Goal: Task Accomplishment & Management: Manage account settings

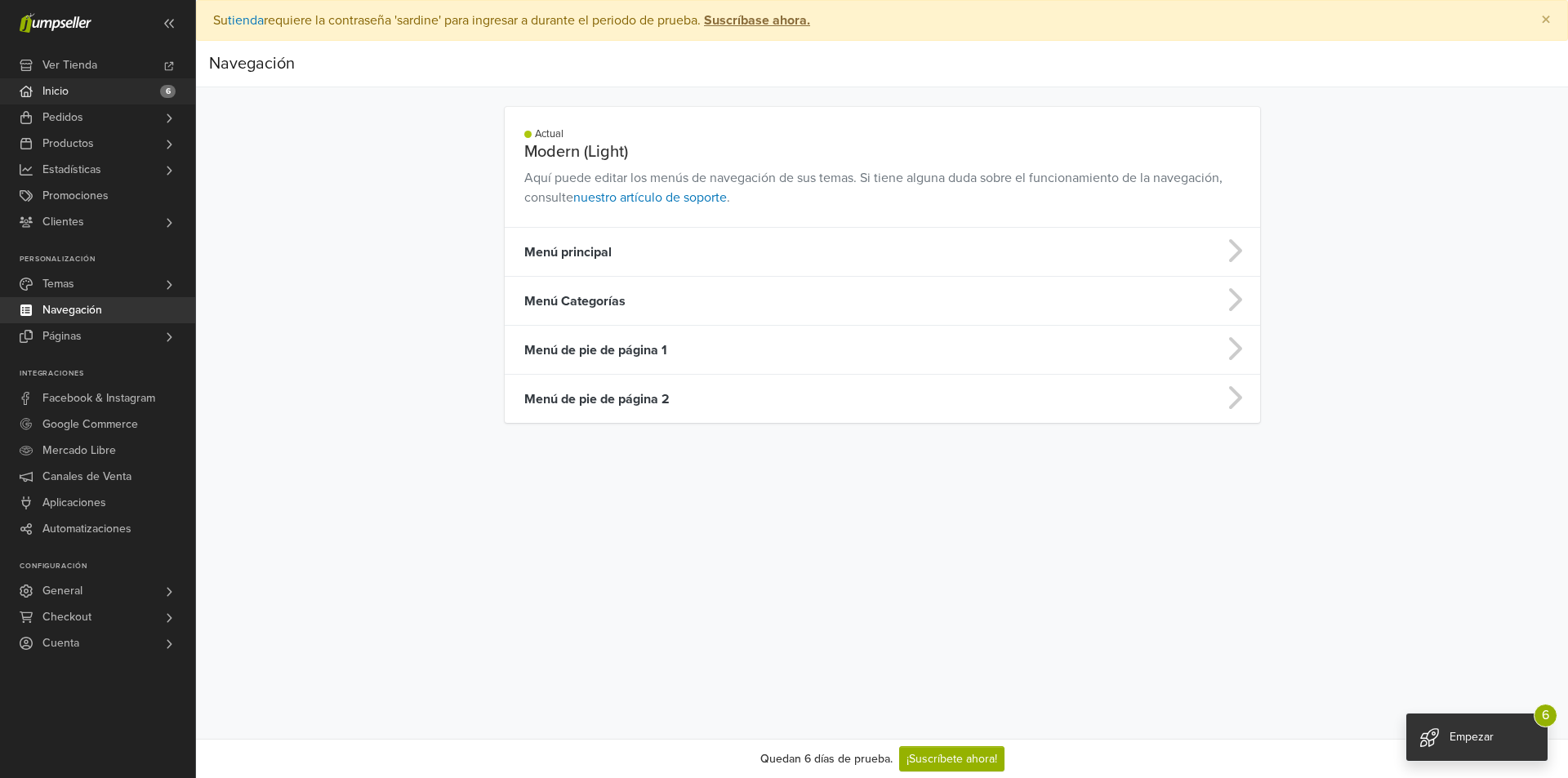
click at [91, 100] on link "Inicio 6" at bounding box center [98, 91] width 195 height 26
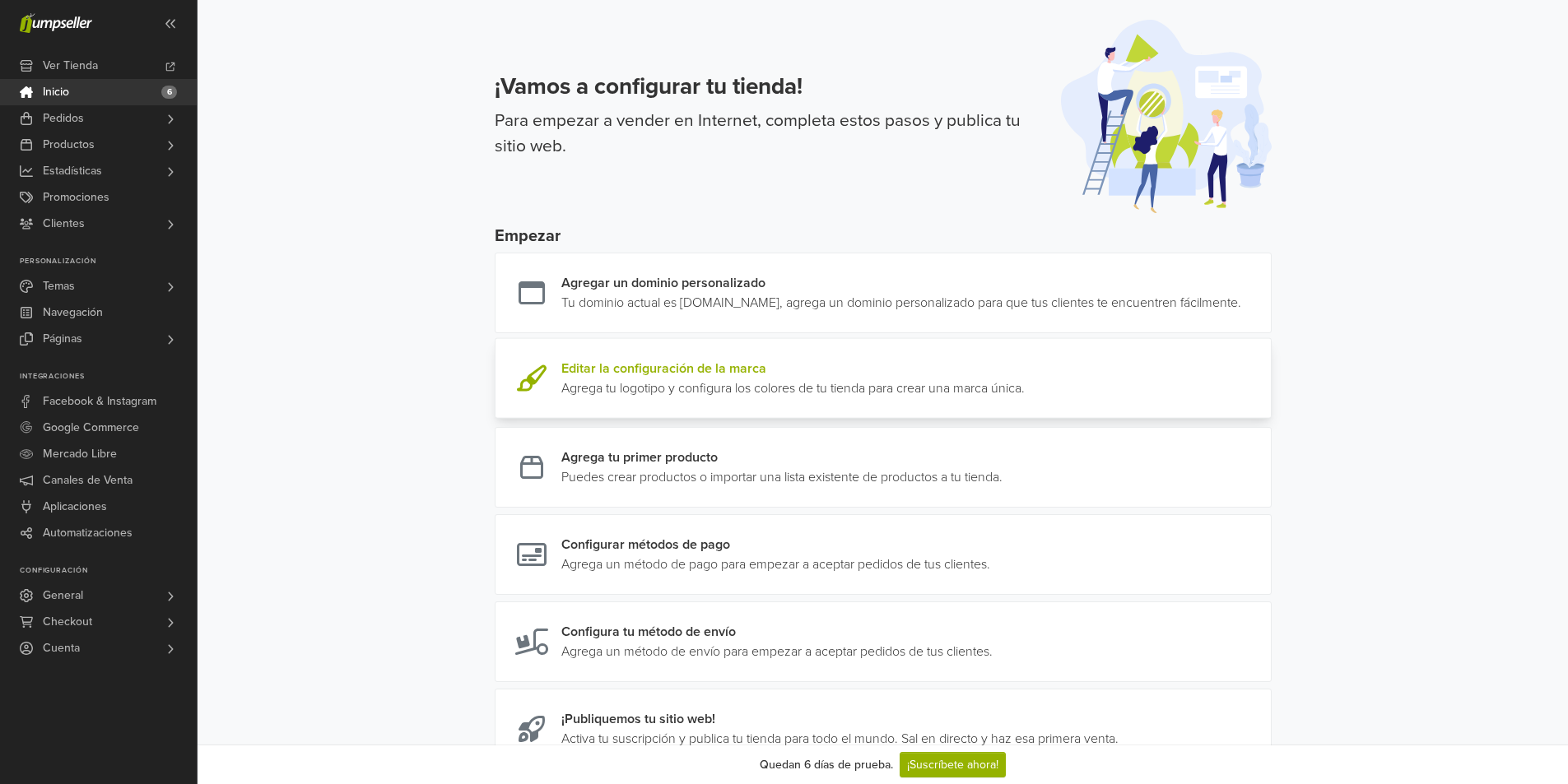
click at [1025, 398] on link at bounding box center [1025, 378] width 0 height 40
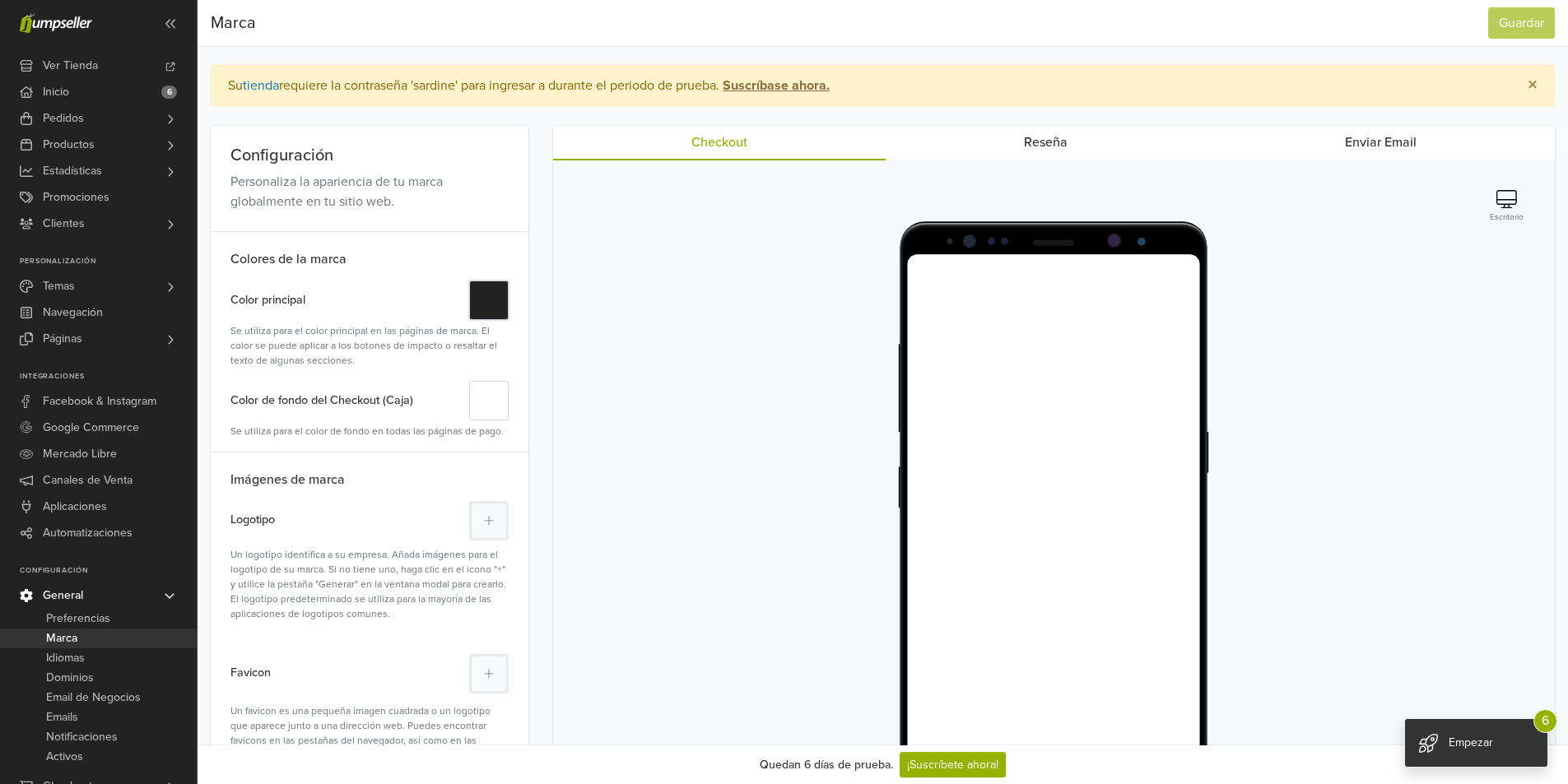
click at [496, 312] on button "#" at bounding box center [488, 300] width 40 height 40
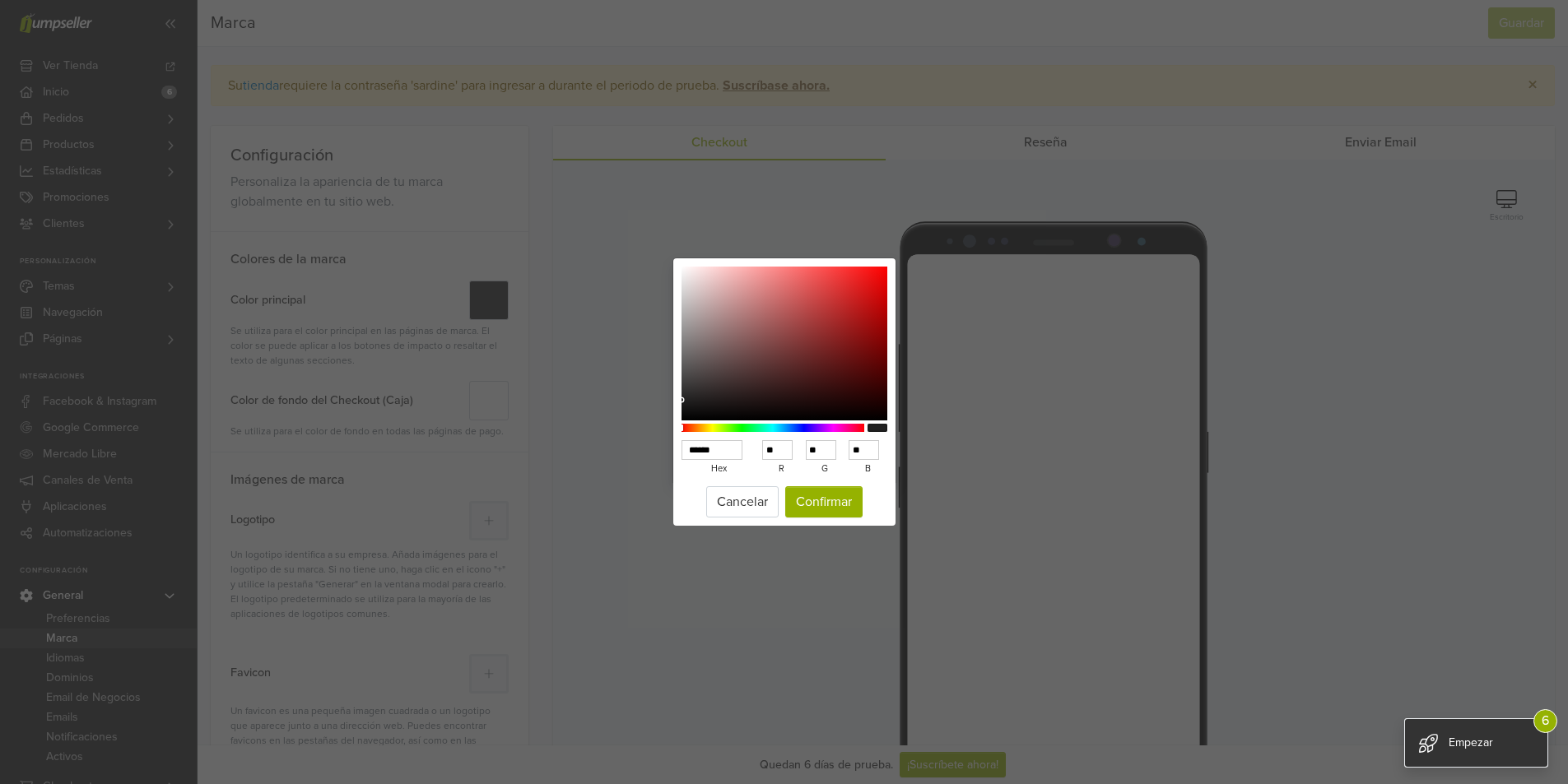
type input "******"
type input "***"
type input "**"
click at [829, 323] on div at bounding box center [784, 344] width 206 height 154
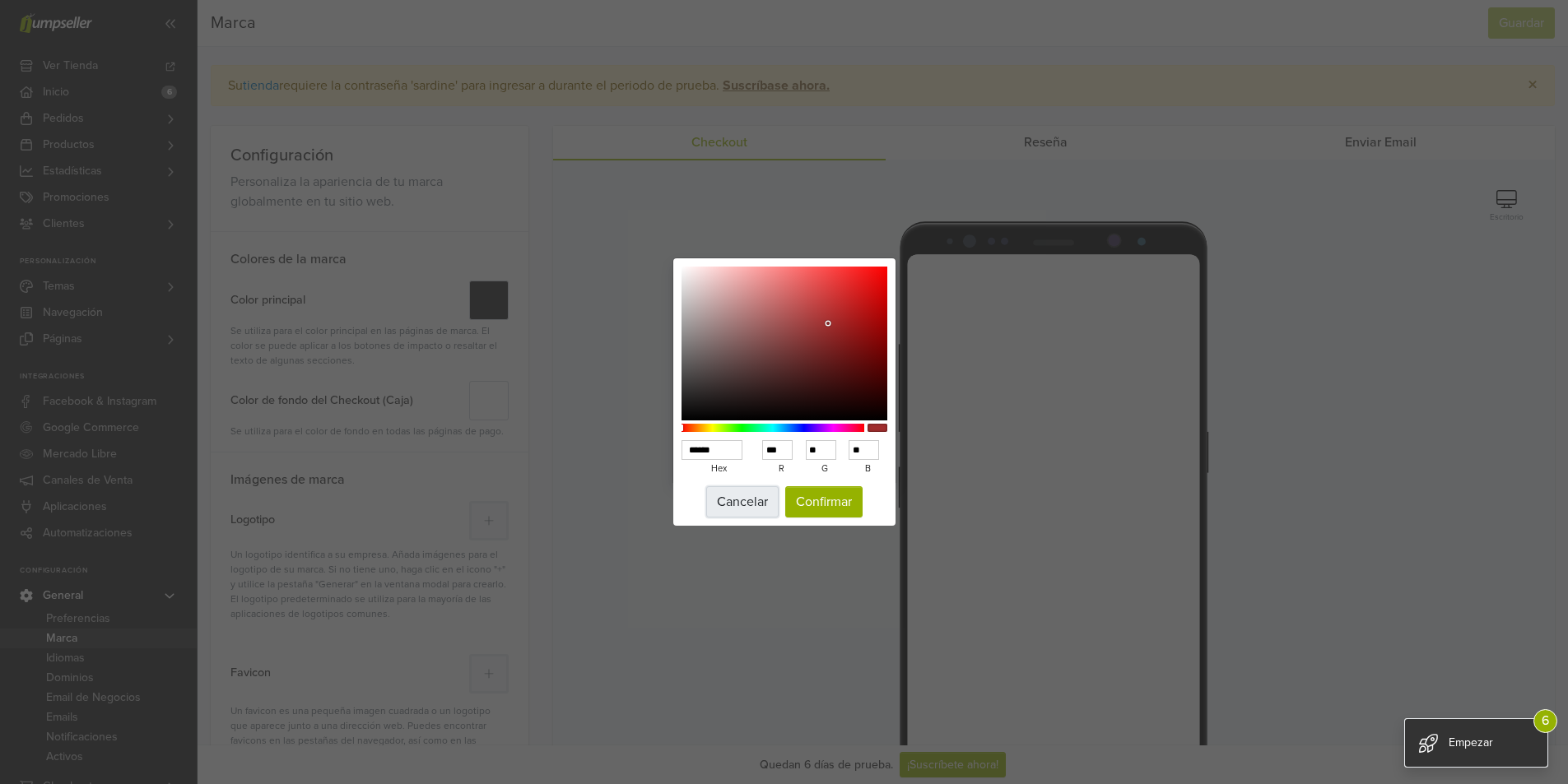
click at [737, 491] on button "Cancelar" at bounding box center [742, 502] width 72 height 31
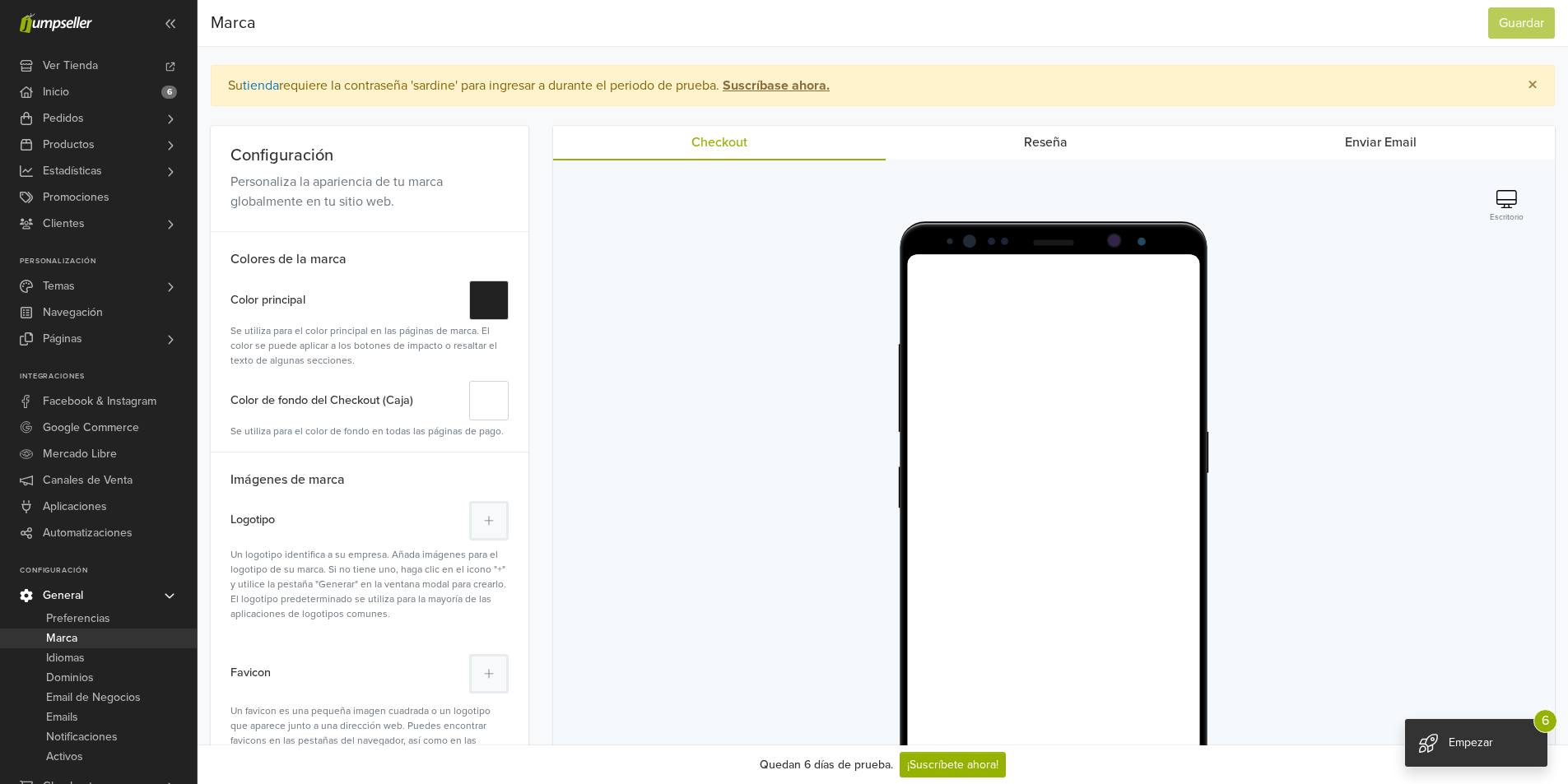
scroll to position [82, 0]
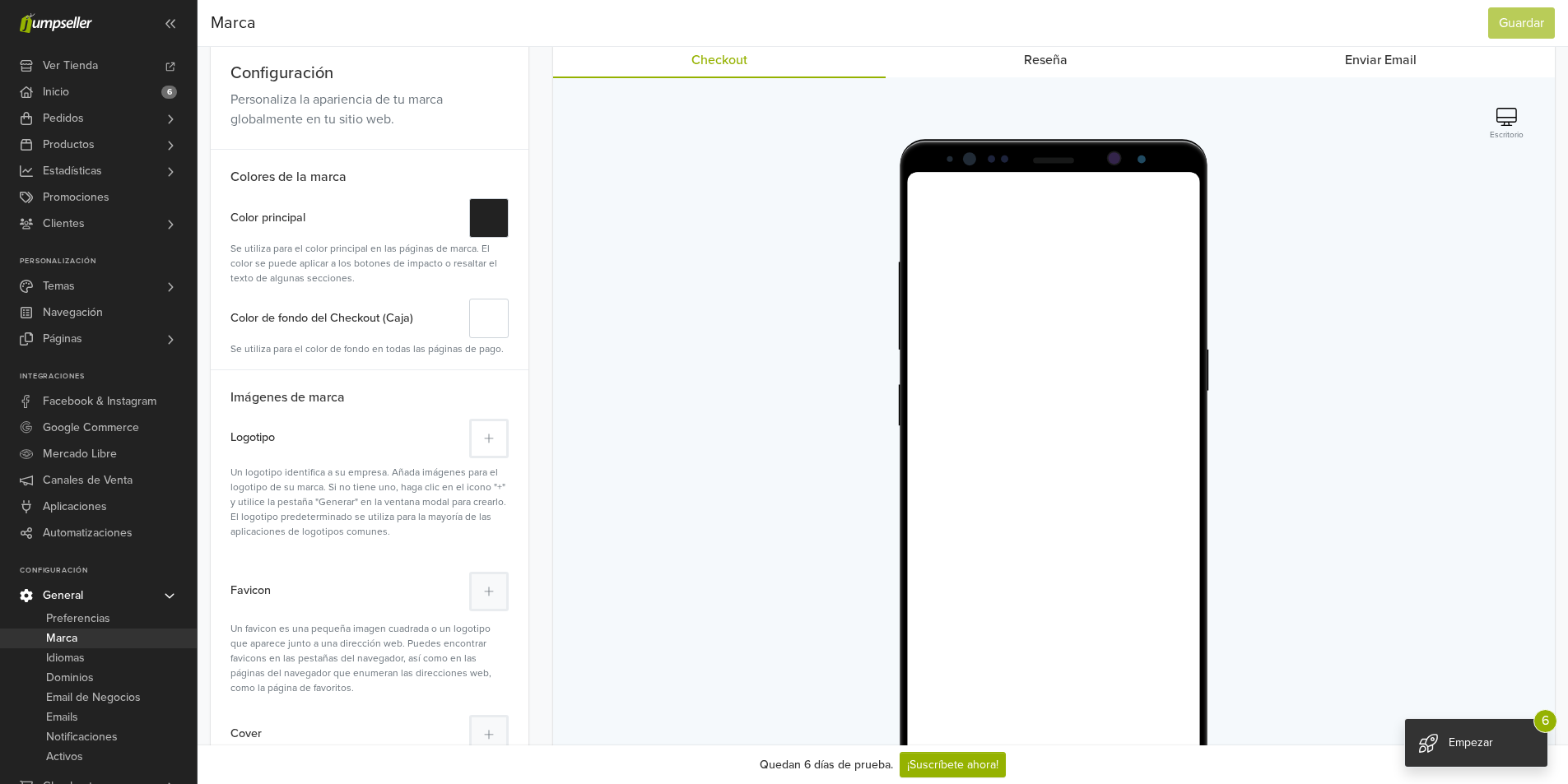
click at [478, 446] on button at bounding box center [488, 438] width 40 height 40
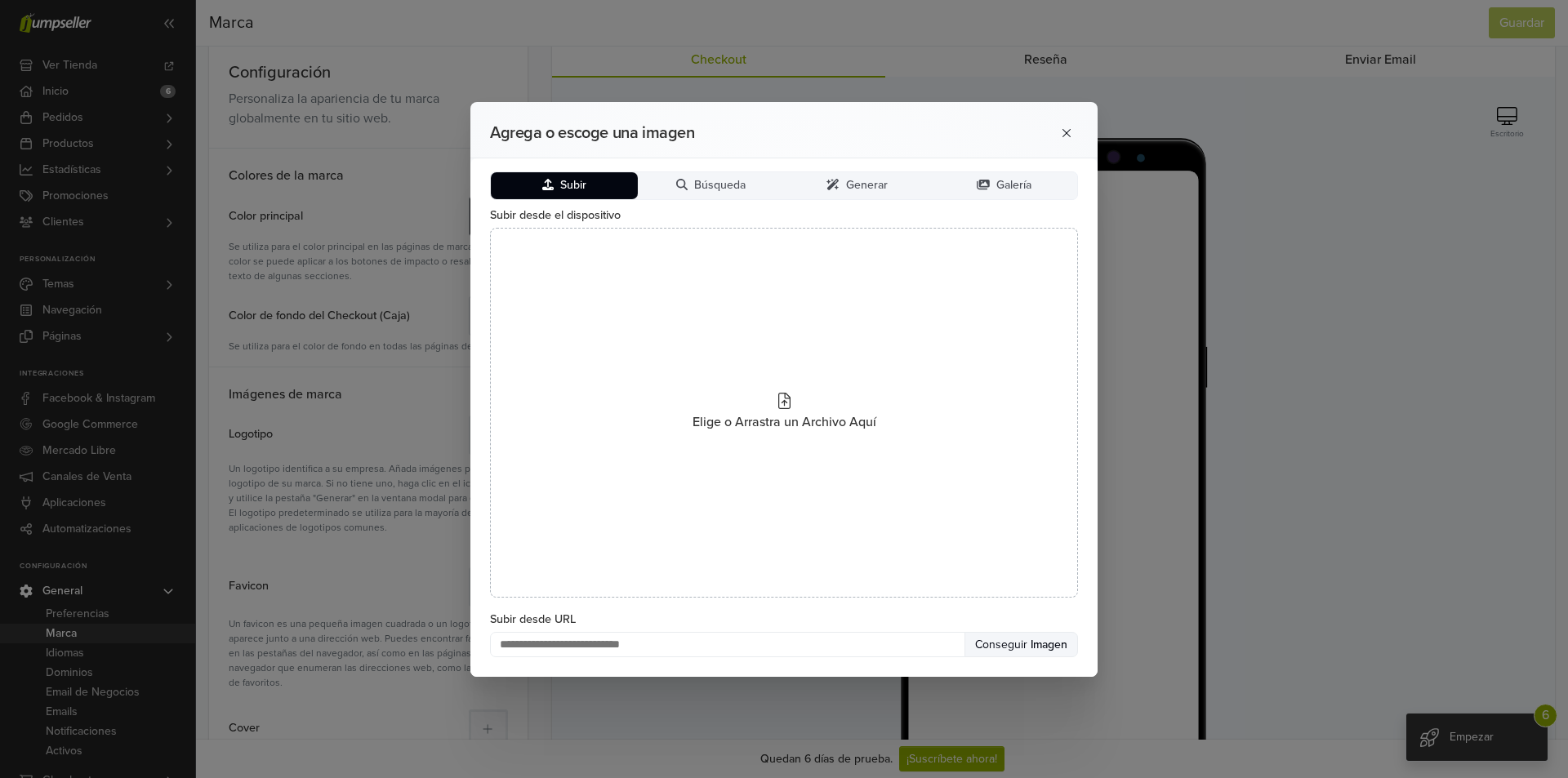
click at [599, 182] on button "Subir" at bounding box center [564, 186] width 147 height 27
click at [572, 179] on span "Subir" at bounding box center [573, 186] width 26 height 14
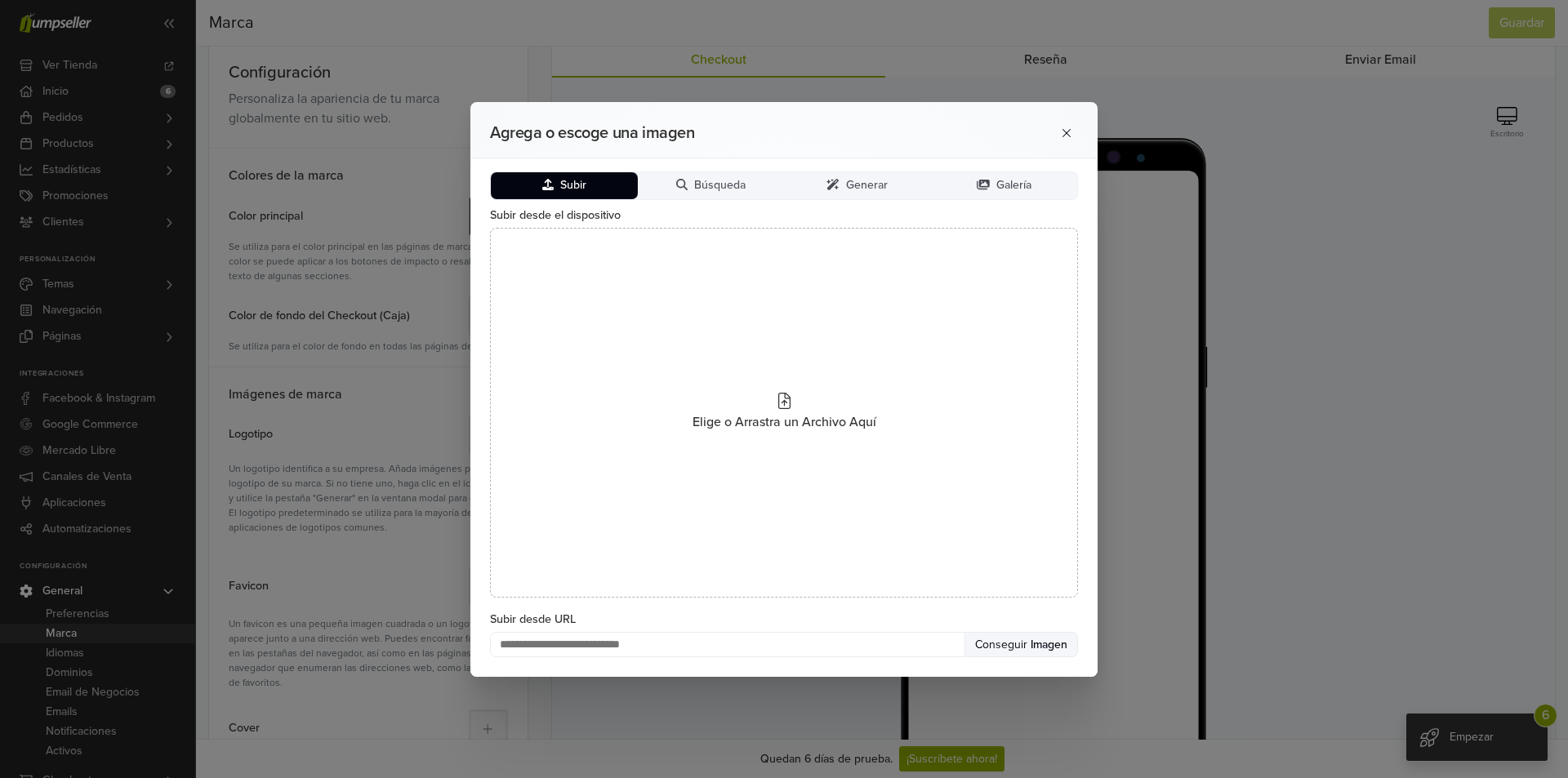
click at [572, 179] on span "Subir" at bounding box center [573, 186] width 26 height 14
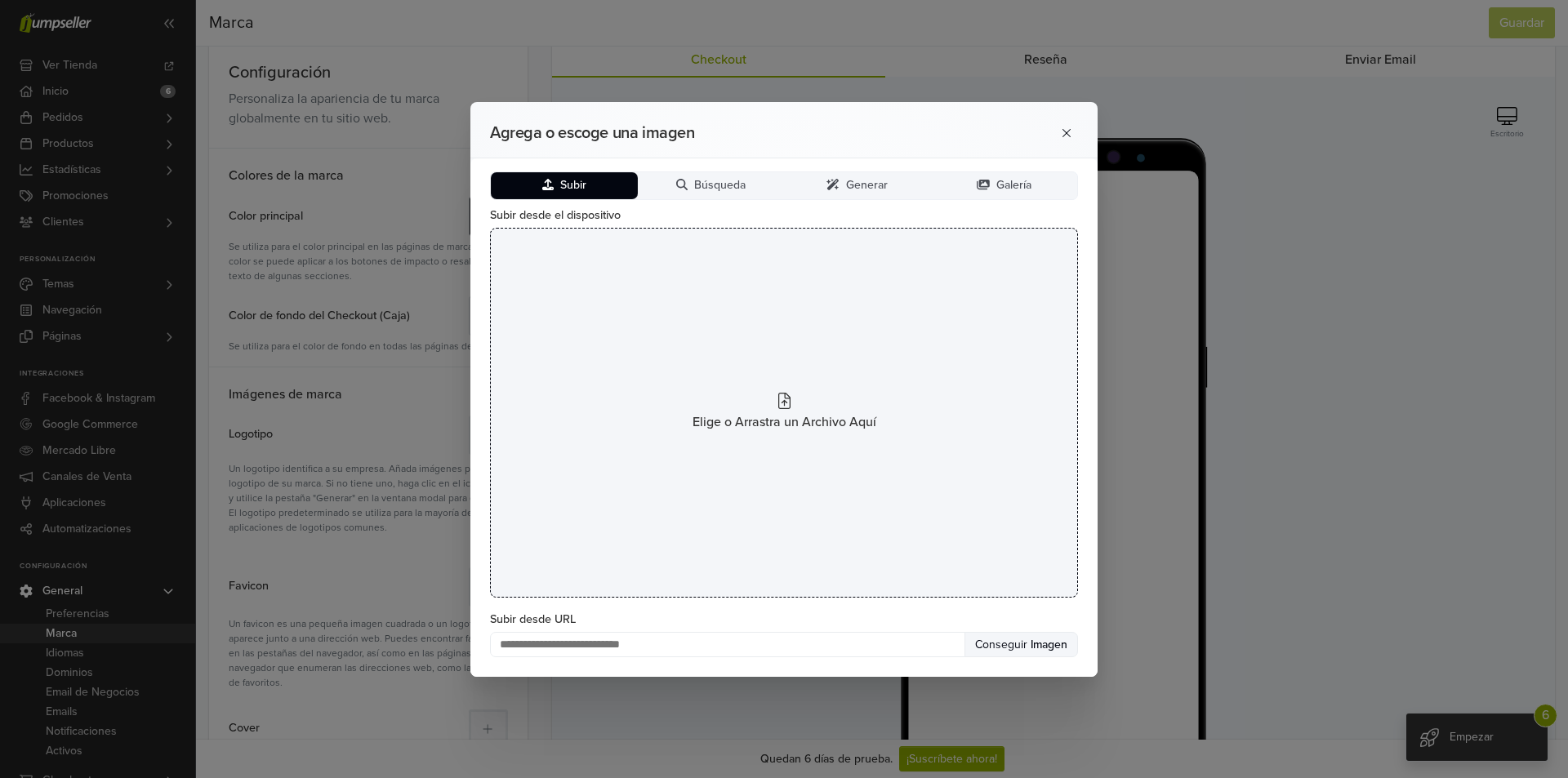
click at [739, 368] on div "Elige o Arrastra un Archivo Aquí" at bounding box center [783, 413] width 588 height 370
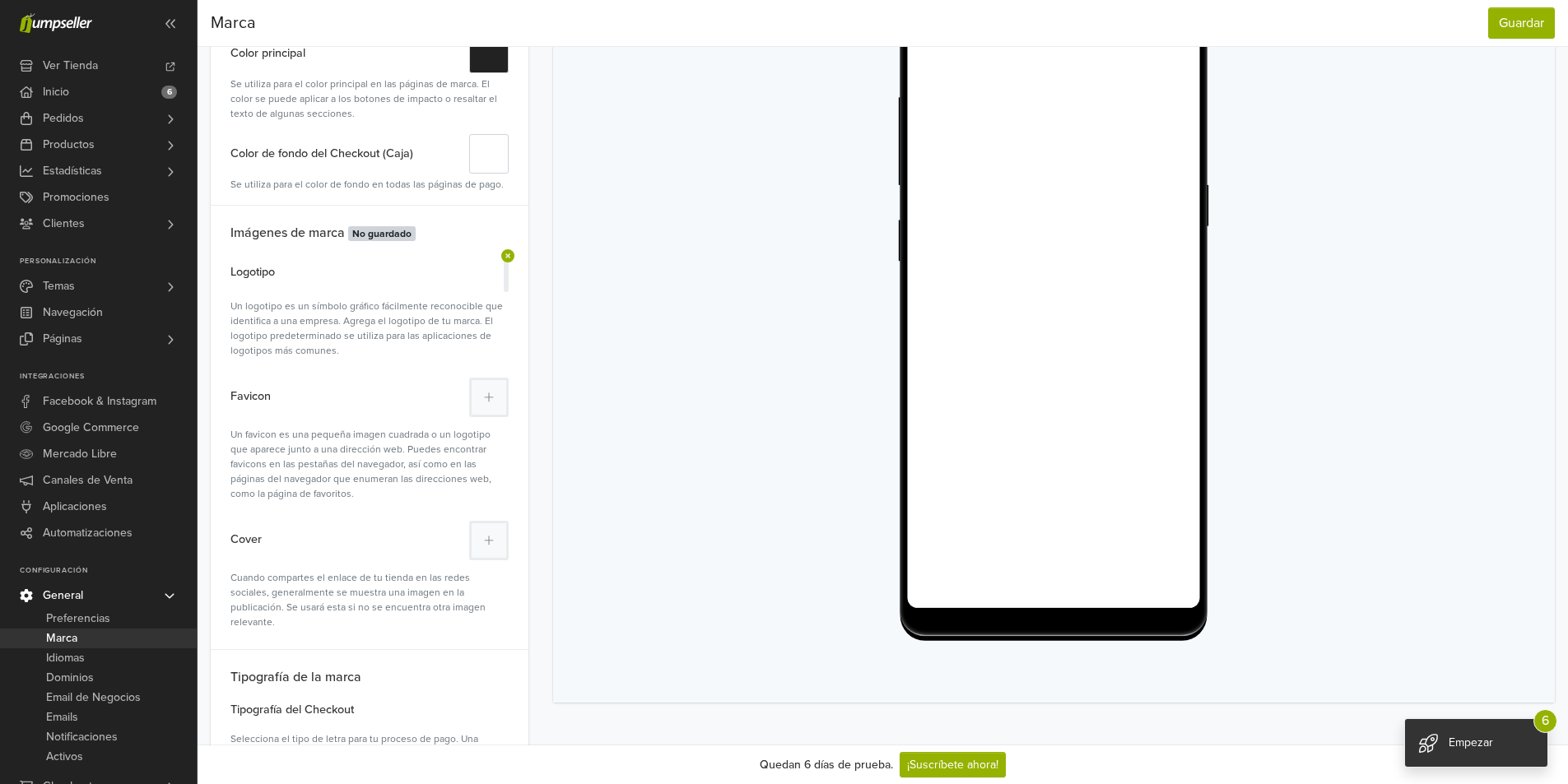
scroll to position [370, 0]
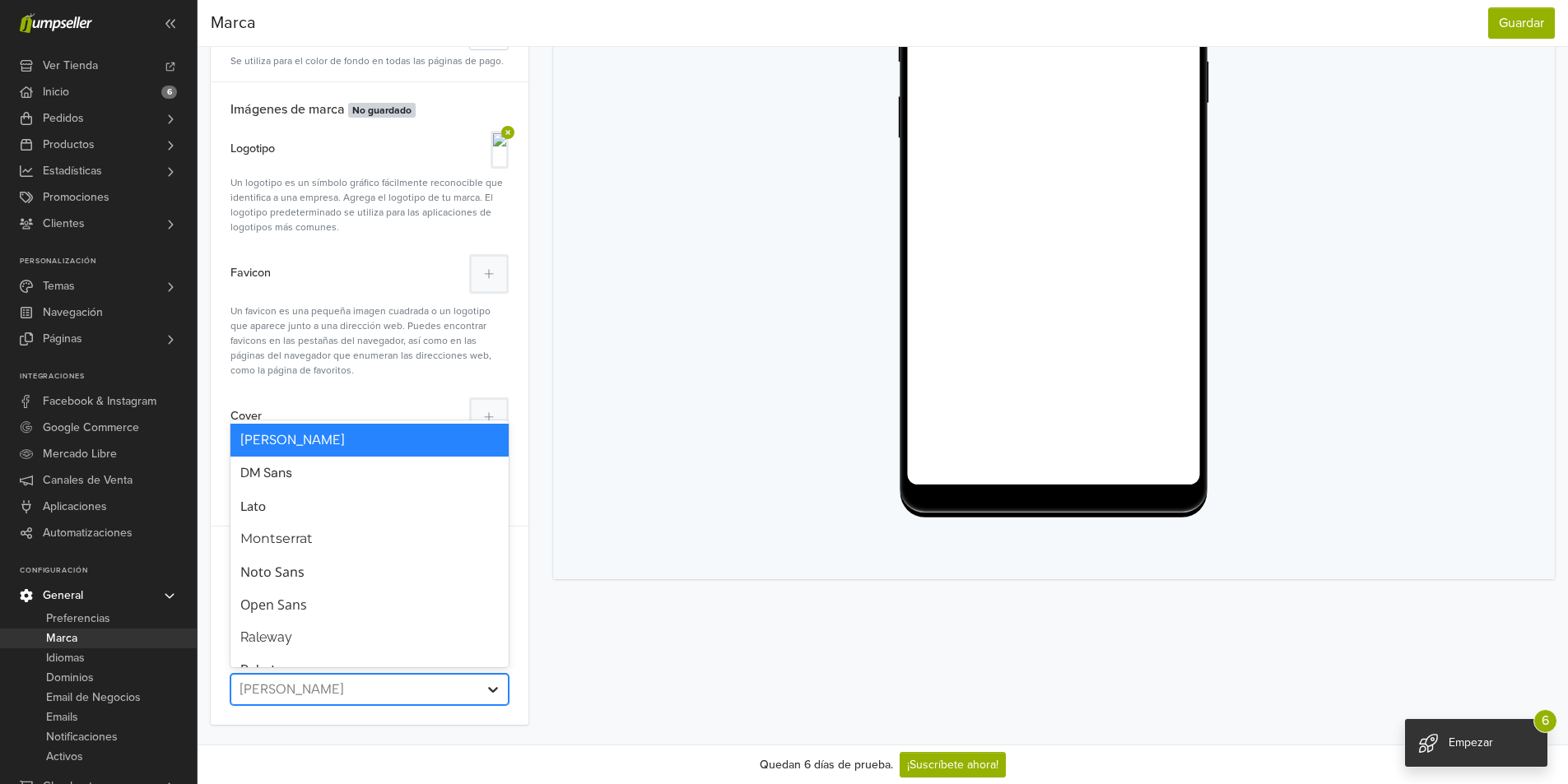
click at [492, 689] on icon at bounding box center [493, 689] width 16 height 16
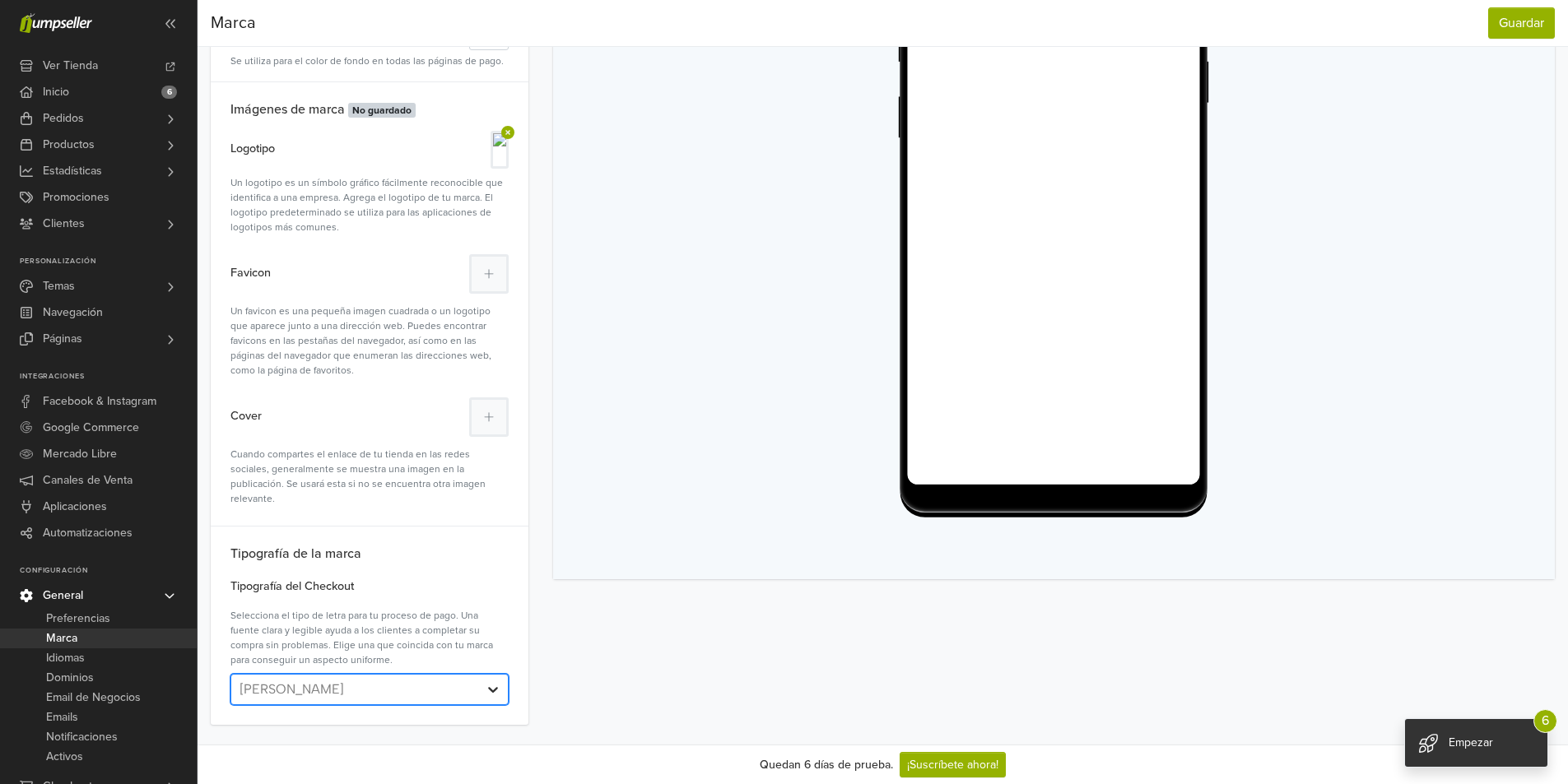
click at [492, 689] on icon at bounding box center [493, 689] width 16 height 16
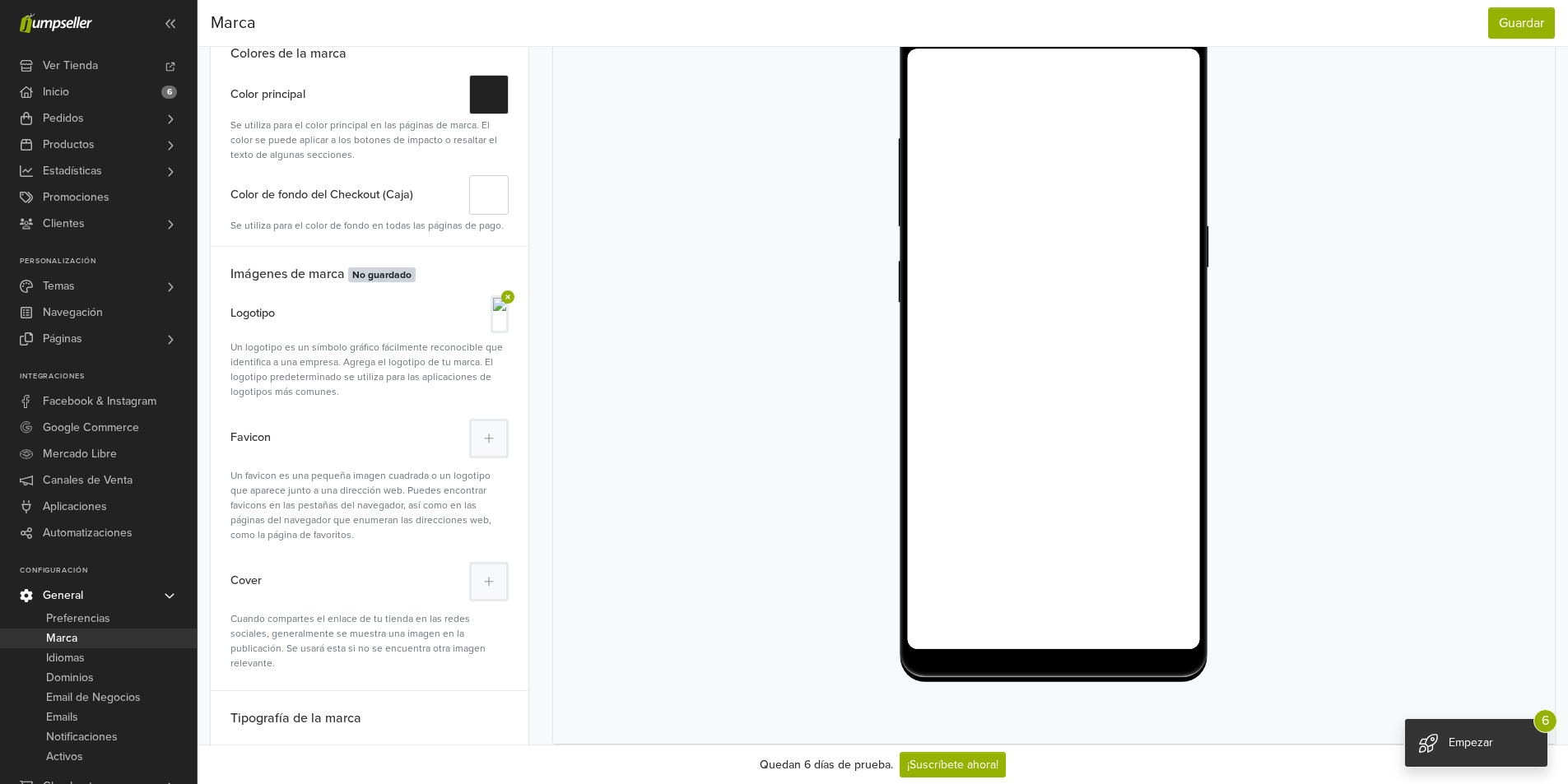
click at [1479, 746] on span "Empezar" at bounding box center [1470, 742] width 44 height 14
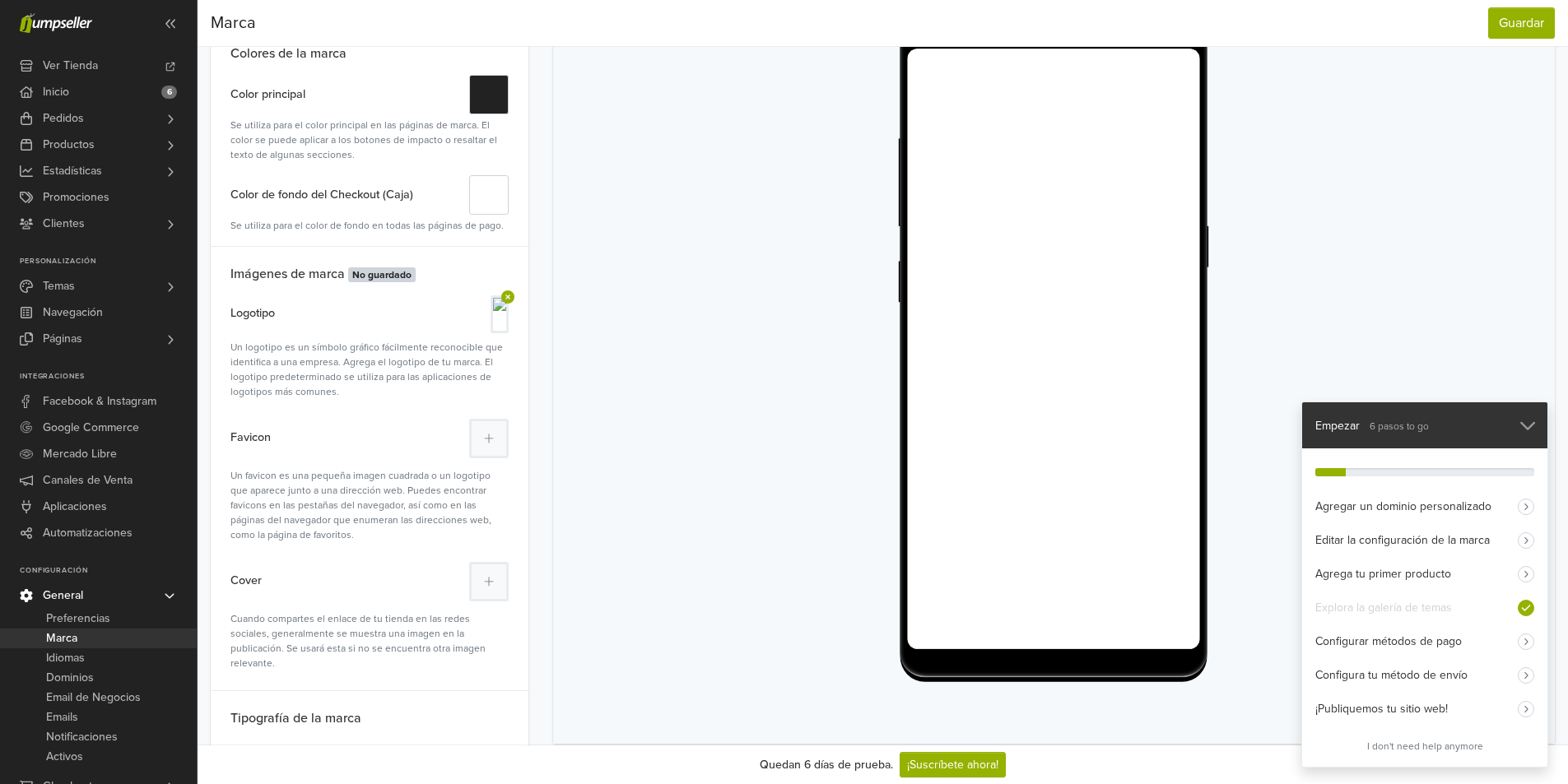
click at [1515, 427] on div "Empezar 6 pasos to go" at bounding box center [1425, 425] width 245 height 46
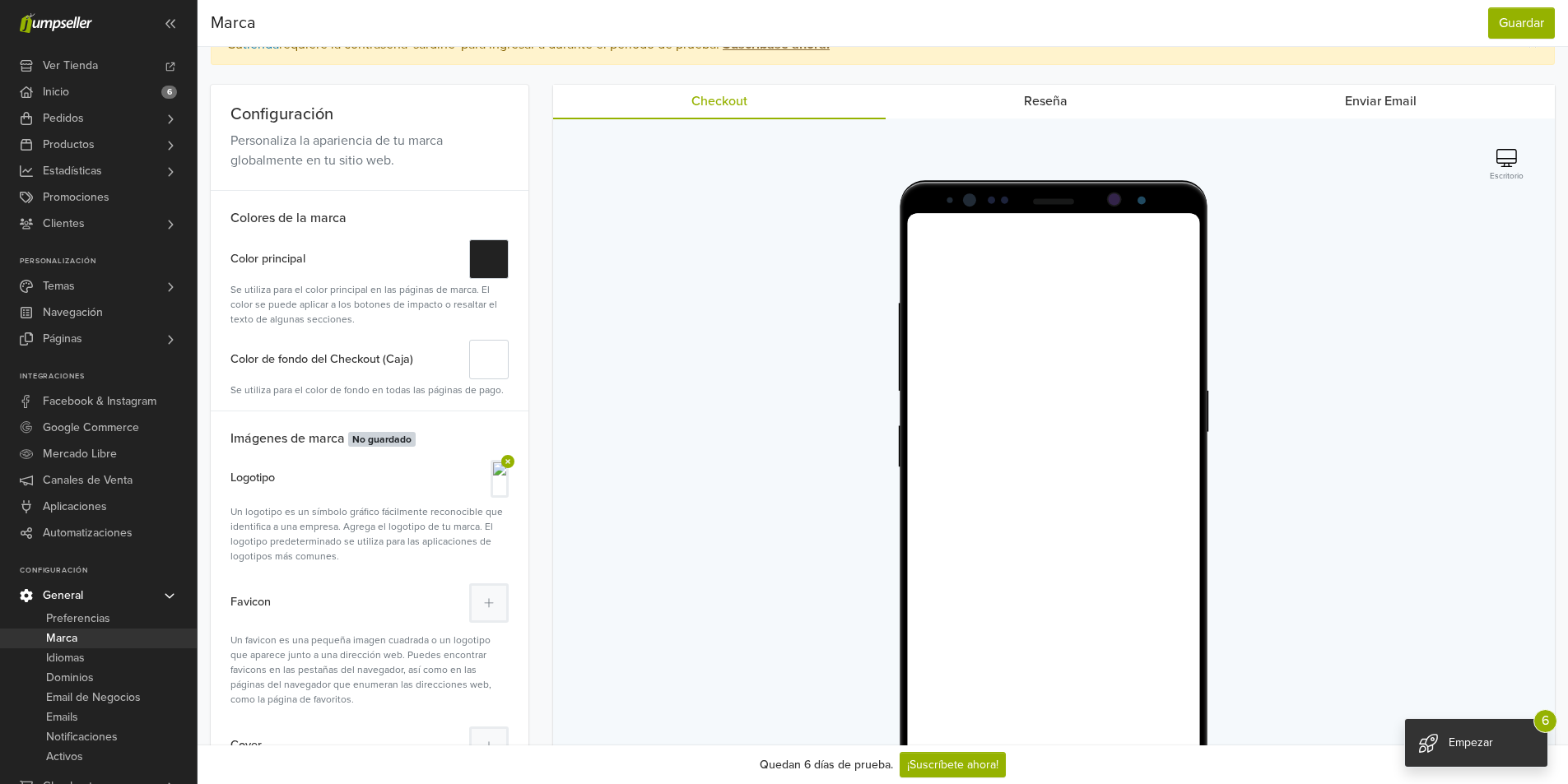
scroll to position [0, 0]
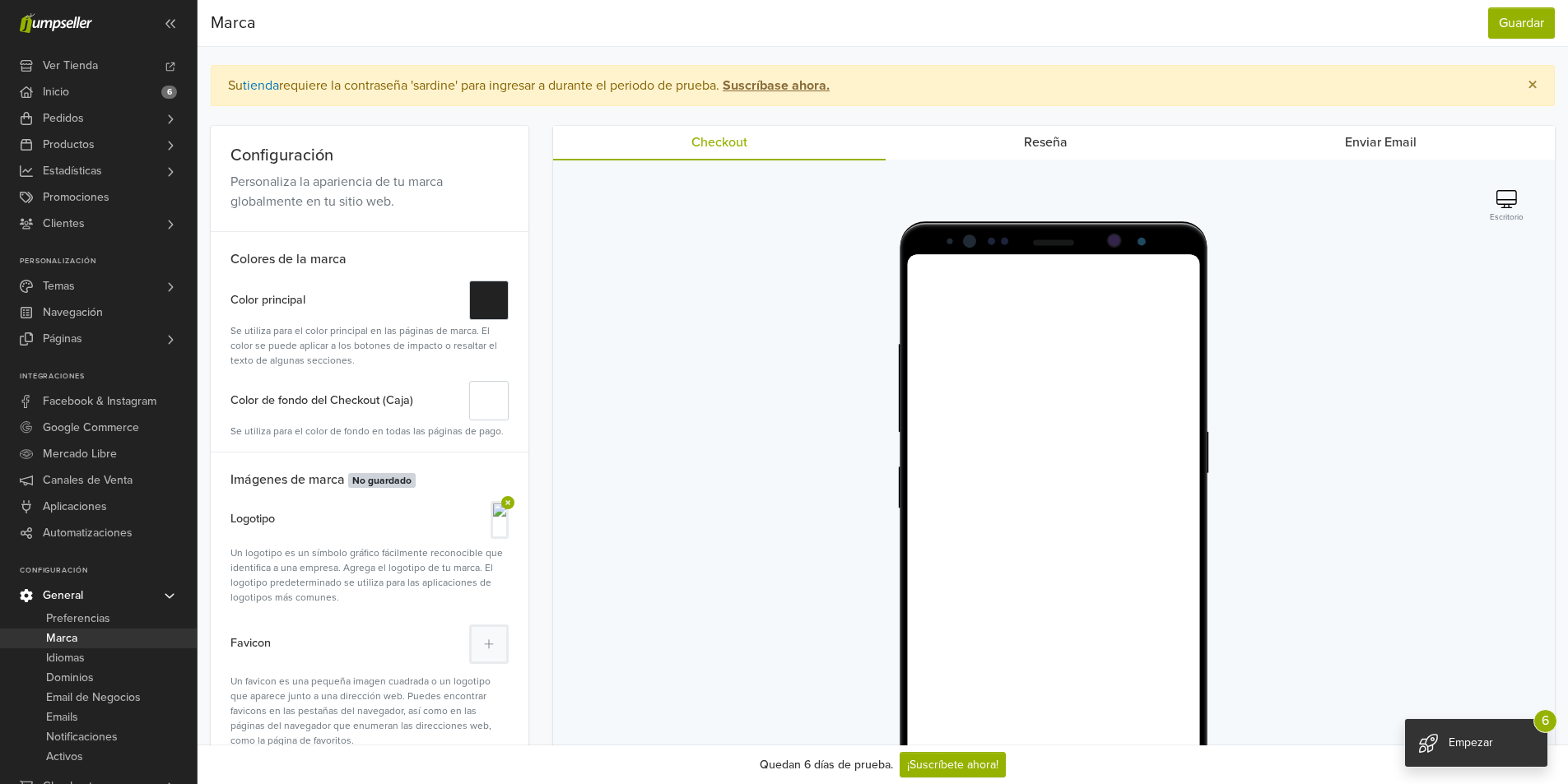
click at [1042, 143] on link "Reseña" at bounding box center [1046, 142] width 321 height 33
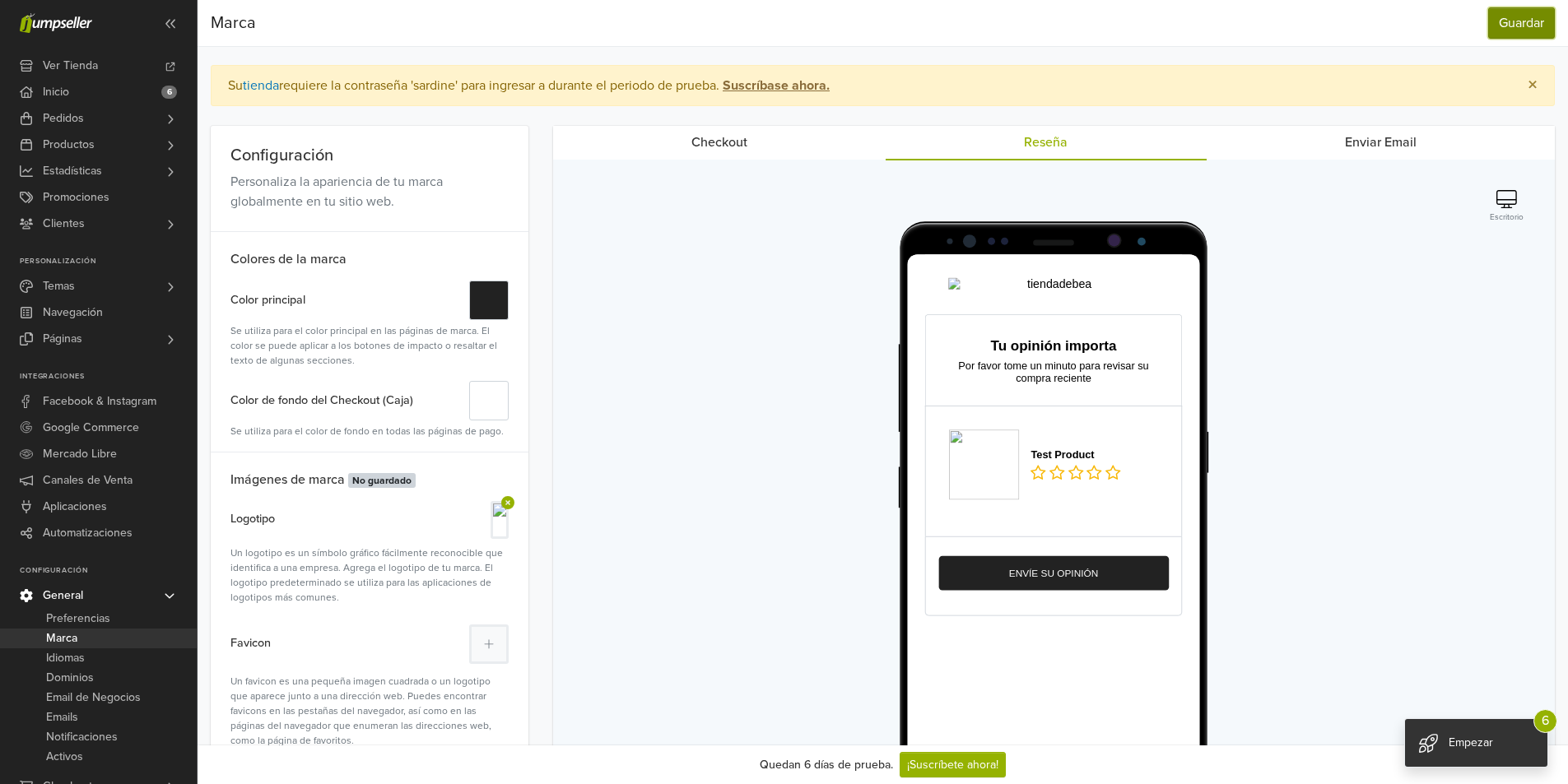
click at [1554, 29] on button "Guardar" at bounding box center [1521, 23] width 67 height 31
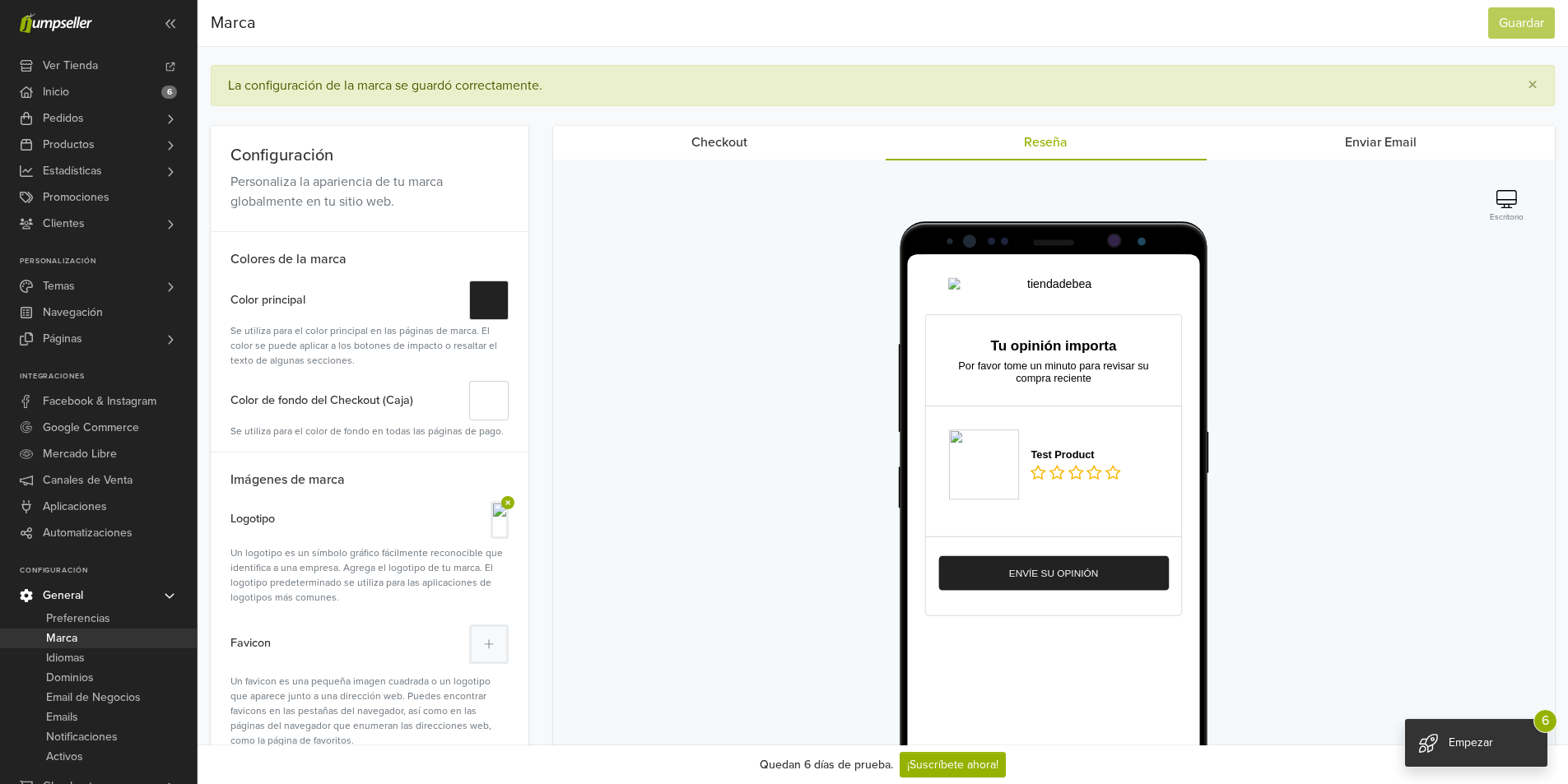
click at [1353, 139] on link "Enviar Email" at bounding box center [1381, 142] width 349 height 33
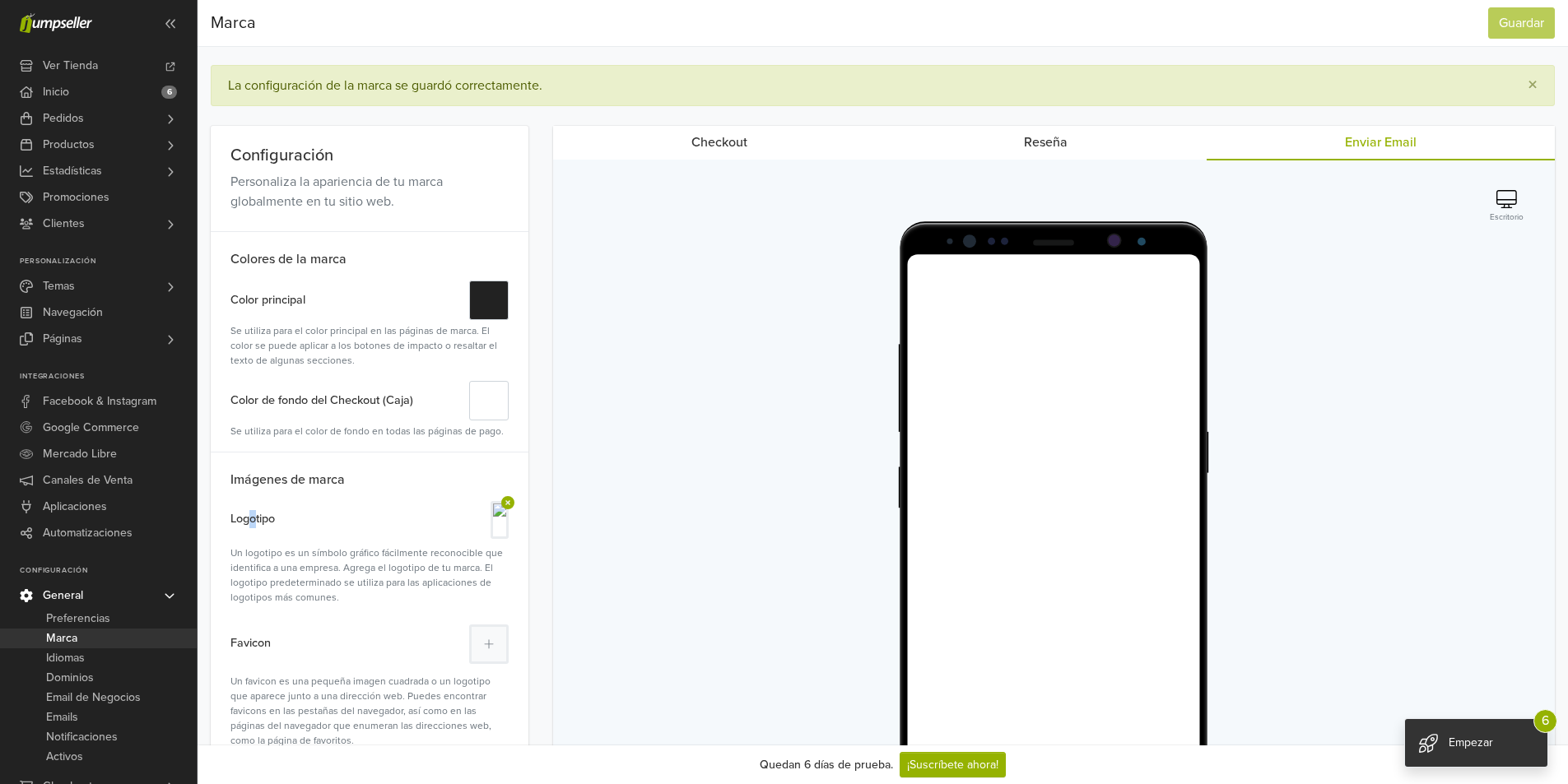
click at [254, 513] on label "Logotipo" at bounding box center [253, 518] width 44 height 35
click at [493, 527] on img at bounding box center [499, 520] width 14 height 33
click at [499, 504] on icon at bounding box center [507, 503] width 16 height 14
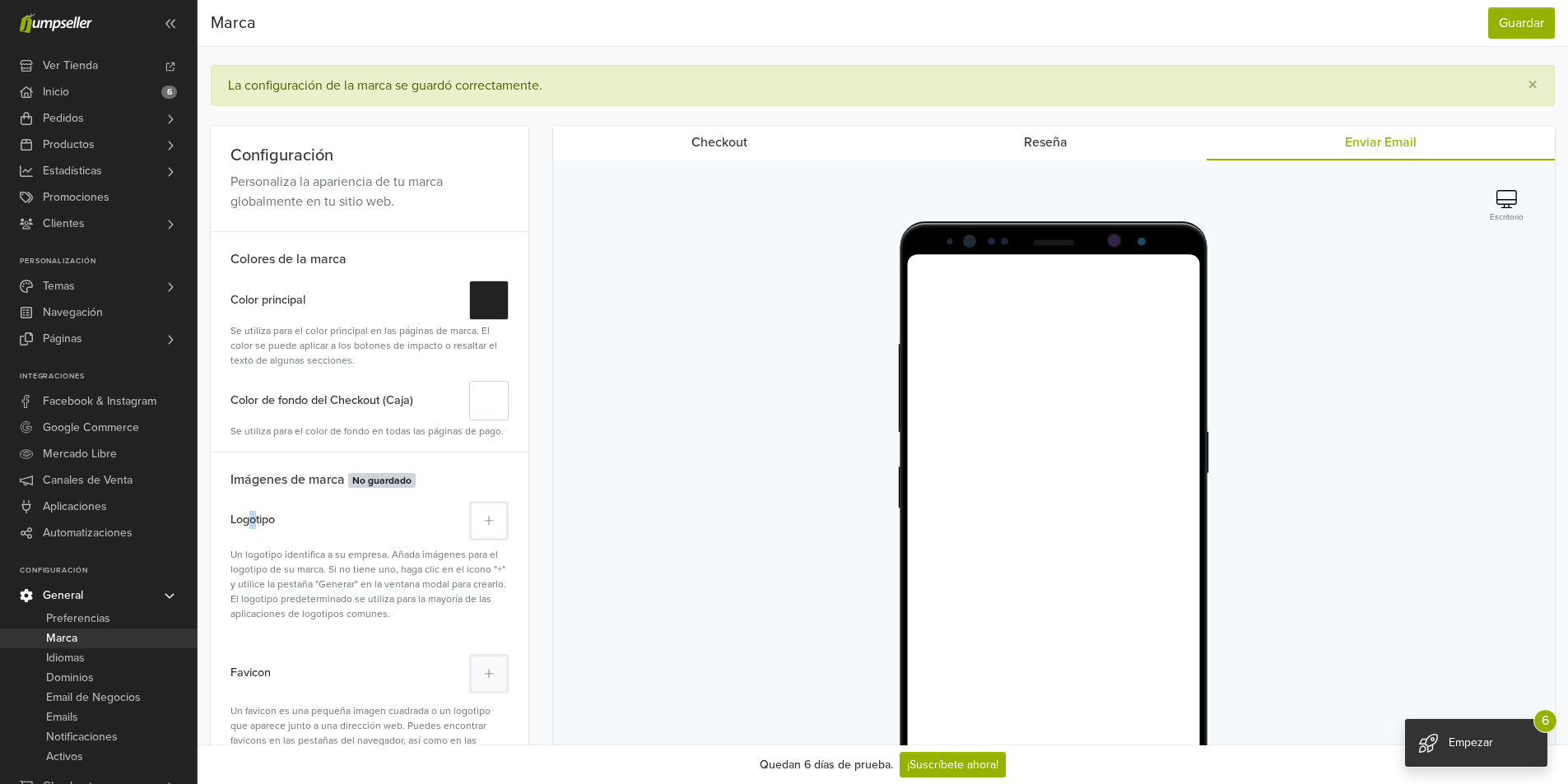
click at [493, 527] on button at bounding box center [488, 520] width 40 height 40
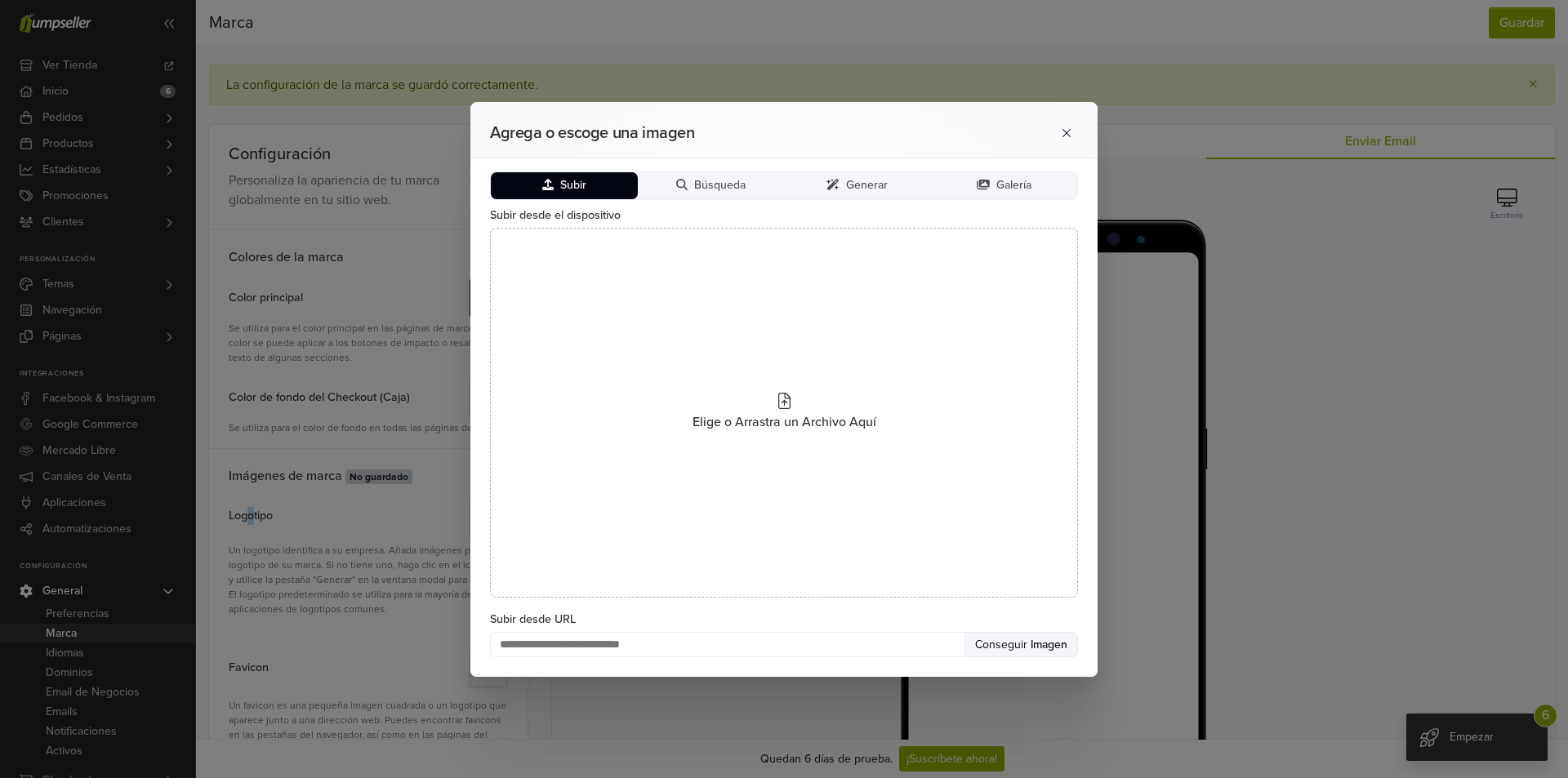
click at [543, 181] on icon at bounding box center [548, 185] width 12 height 12
click at [564, 196] on button "Subir" at bounding box center [564, 186] width 147 height 27
click at [579, 192] on span "Subir" at bounding box center [573, 186] width 26 height 14
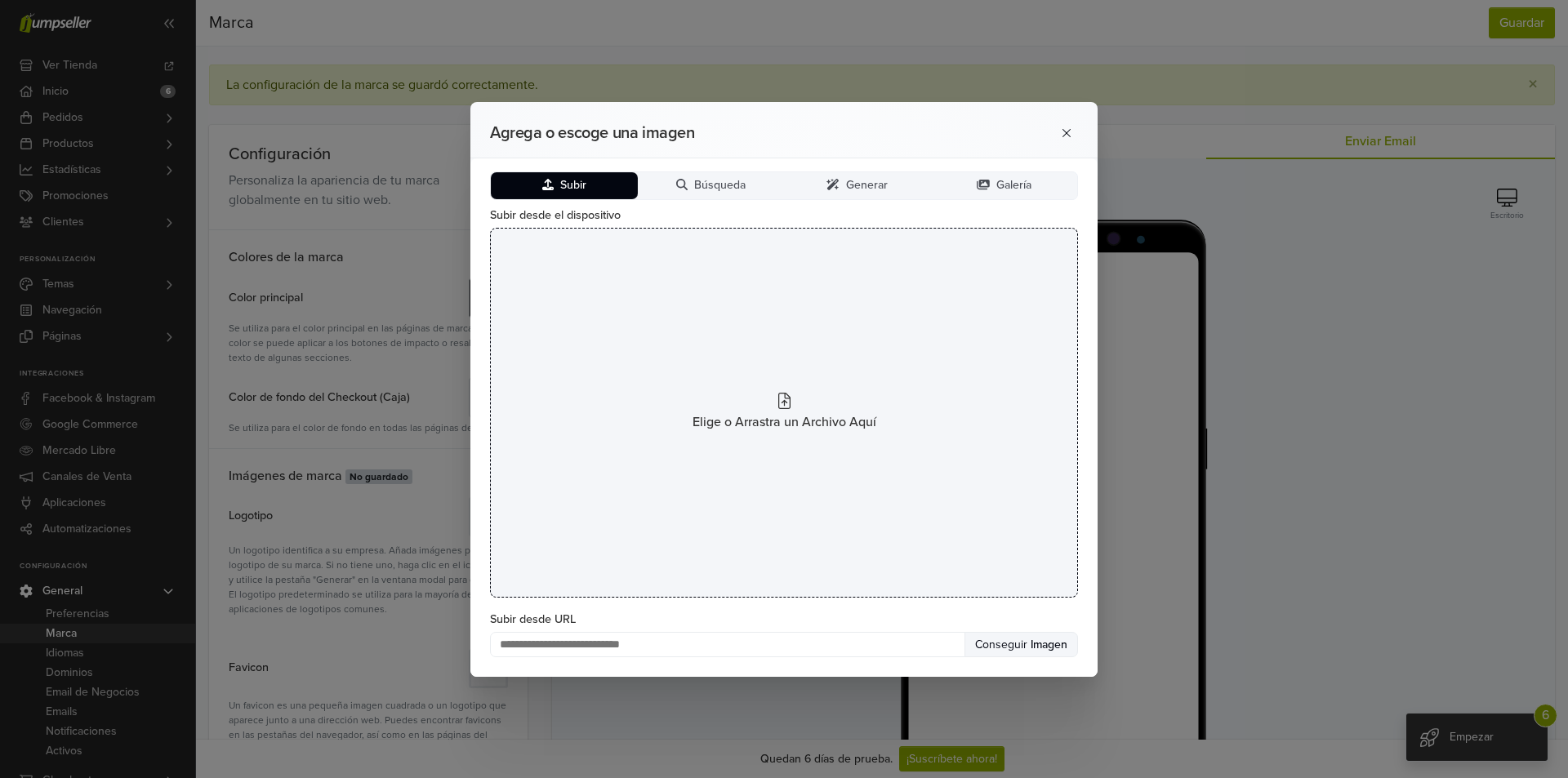
click at [655, 457] on div "Elige o Arrastra un Archivo Aquí" at bounding box center [783, 413] width 588 height 370
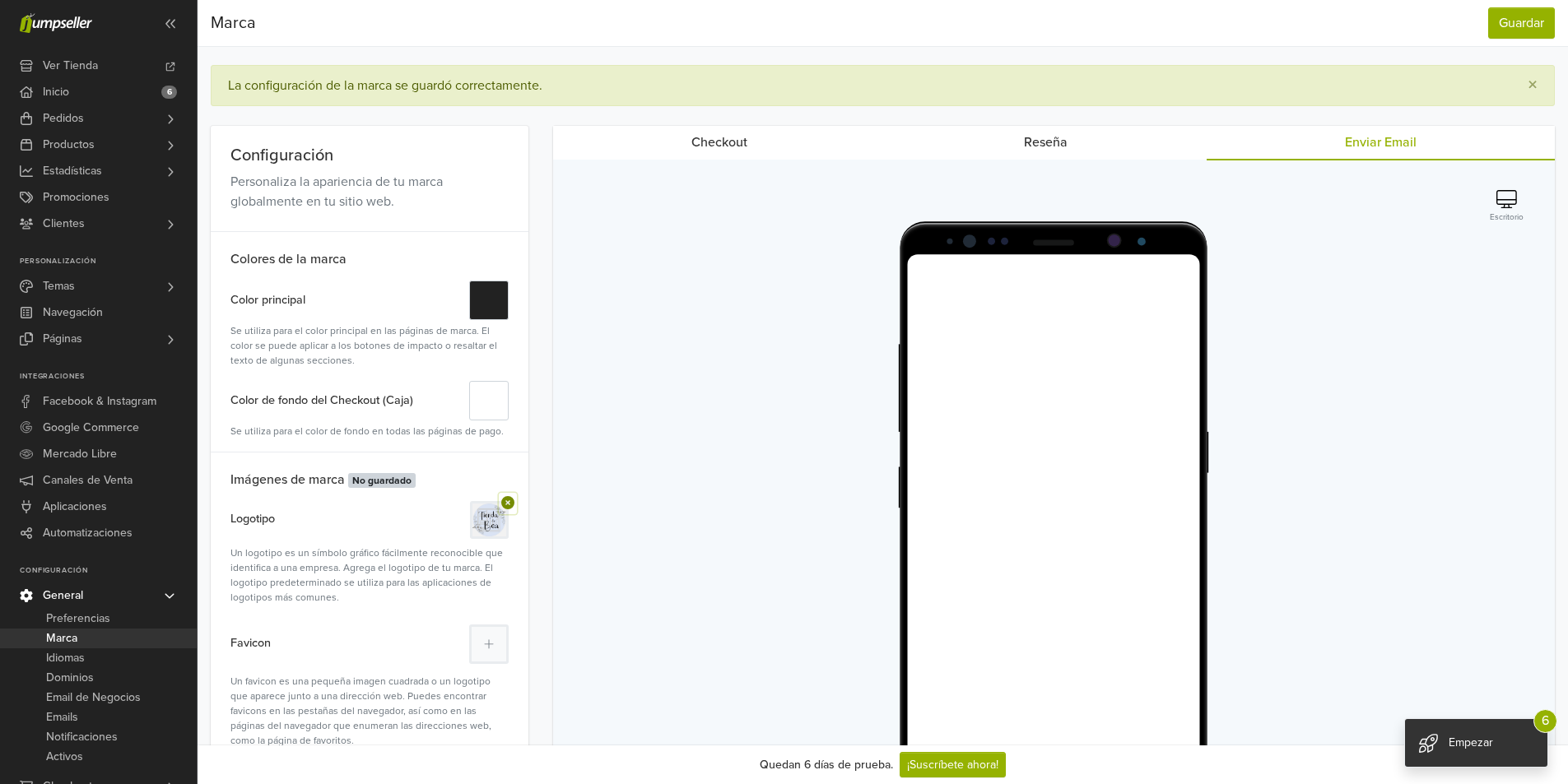
click at [504, 503] on icon at bounding box center [508, 503] width 14 height 14
click at [492, 513] on button at bounding box center [488, 520] width 40 height 40
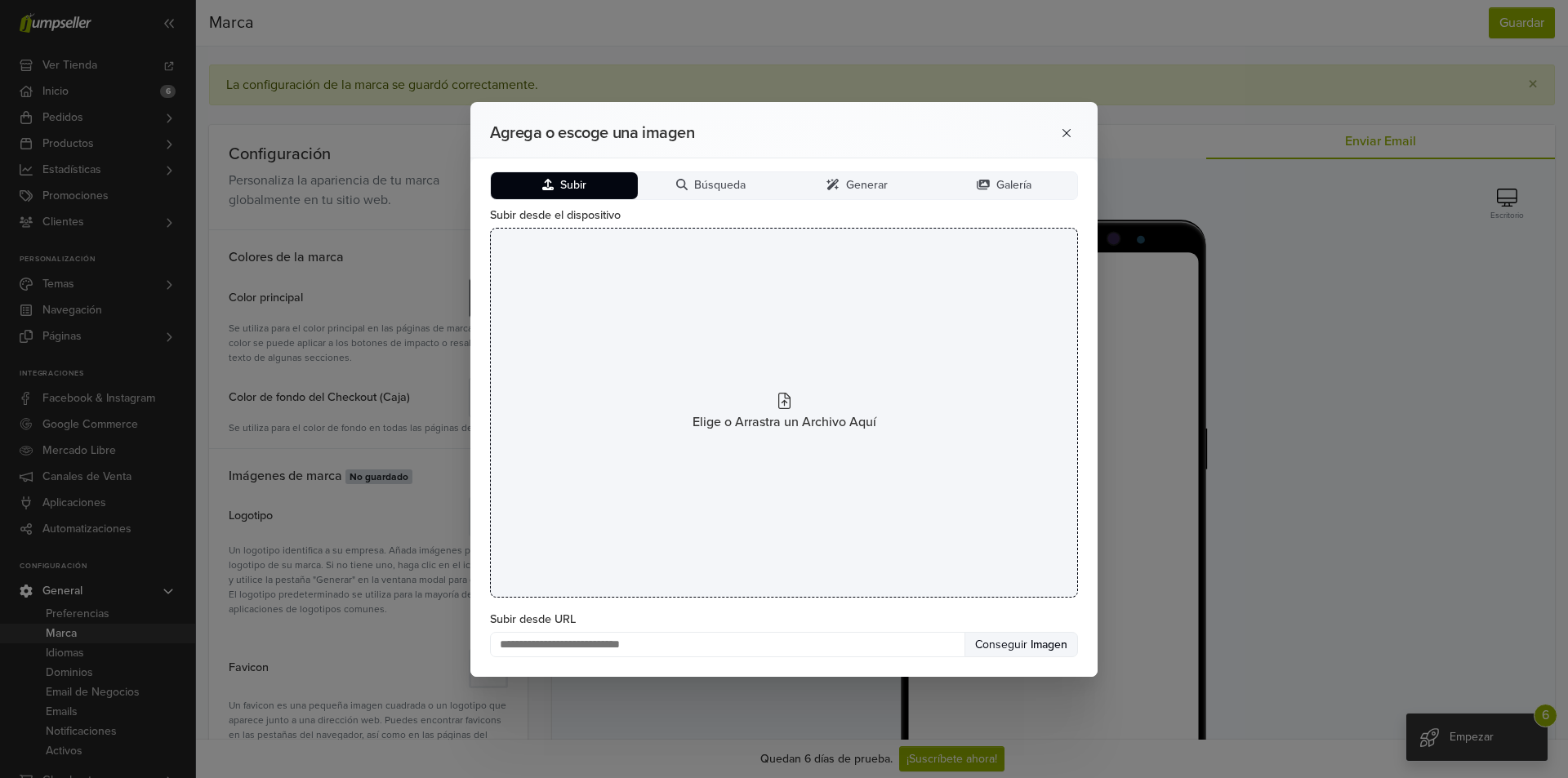
click at [644, 250] on div "Elige o Arrastra un Archivo Aquí" at bounding box center [783, 413] width 588 height 370
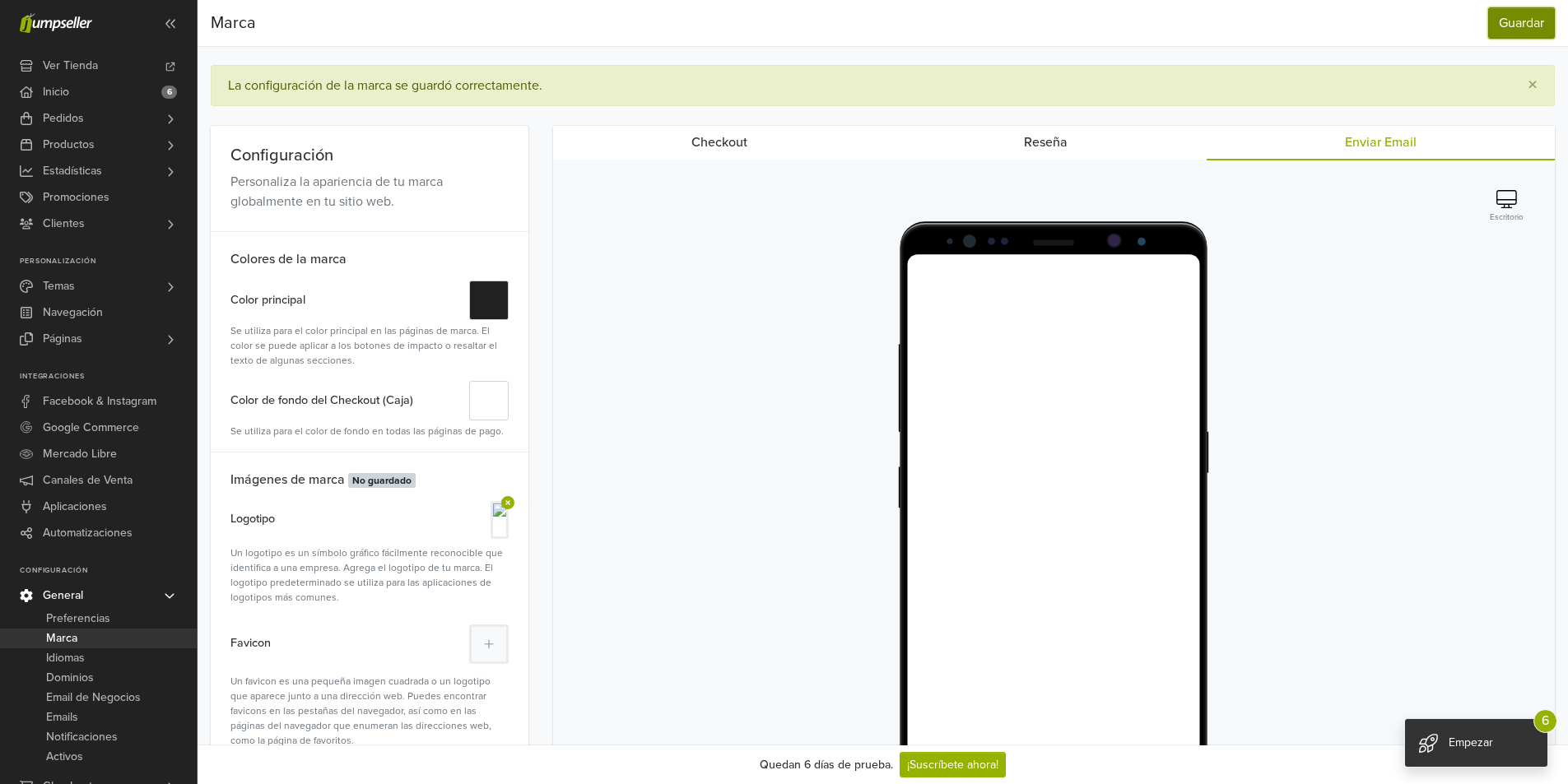
click at [1526, 16] on button "Guardar" at bounding box center [1521, 23] width 67 height 31
click at [1493, 201] on button "Escritorio" at bounding box center [1506, 207] width 43 height 36
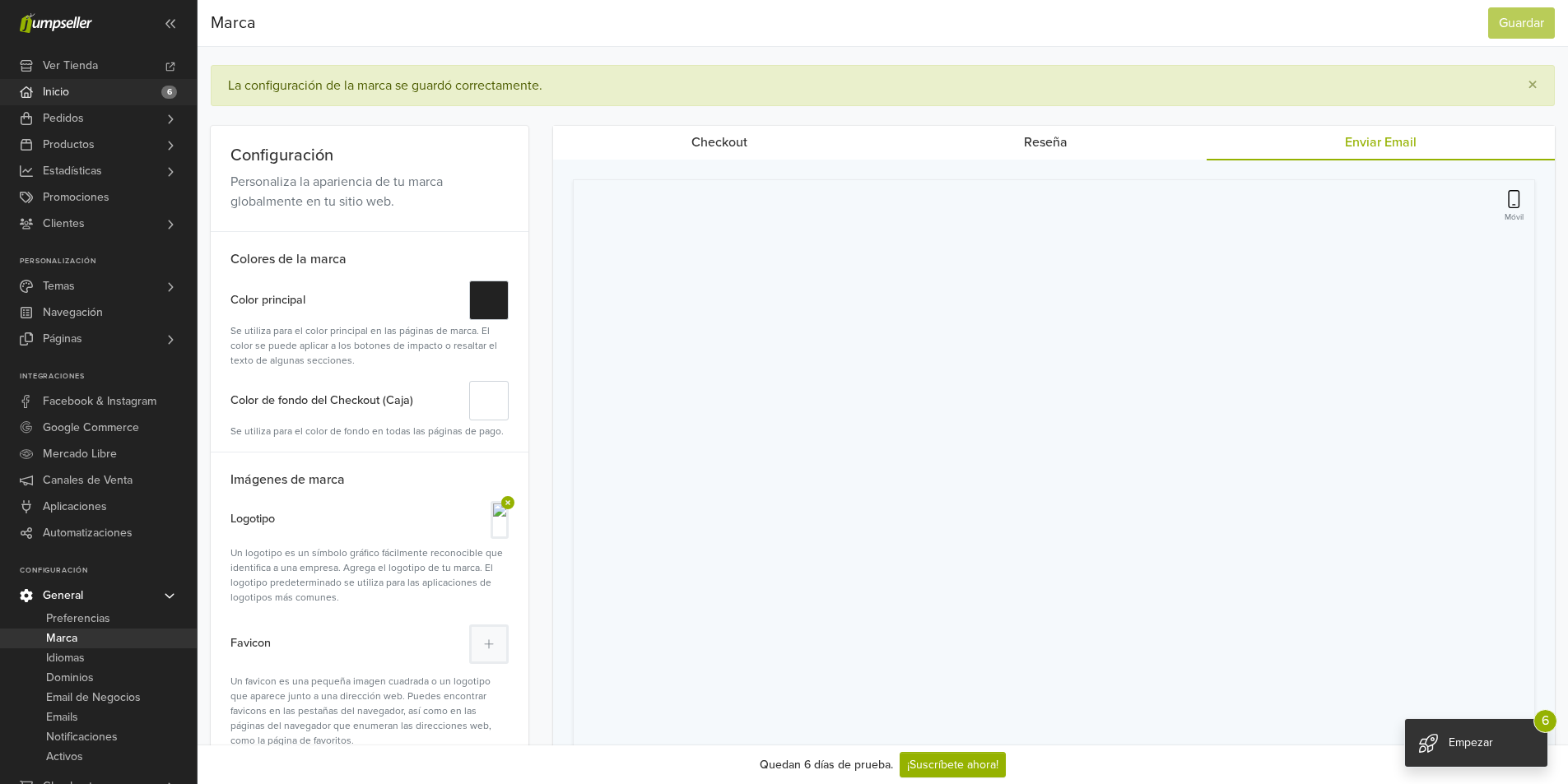
click at [59, 79] on span "Inicio" at bounding box center [55, 92] width 26 height 26
